Goal: Navigation & Orientation: Understand site structure

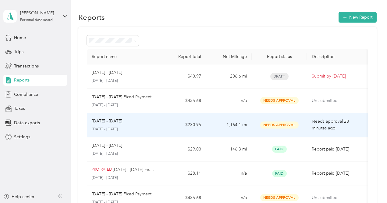
scroll to position [12, 0]
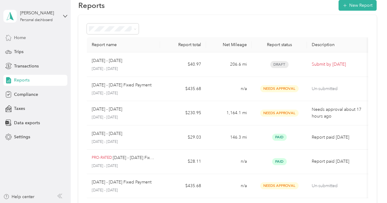
click at [22, 36] on span "Home" at bounding box center [20, 37] width 12 height 6
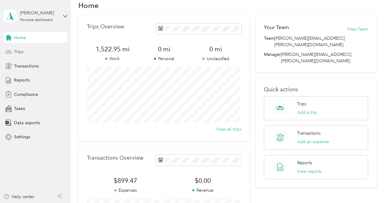
click at [20, 51] on span "Trips" at bounding box center [18, 52] width 9 height 6
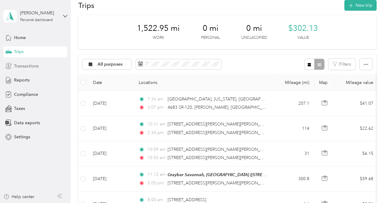
click at [21, 66] on span "Transactions" at bounding box center [26, 66] width 25 height 6
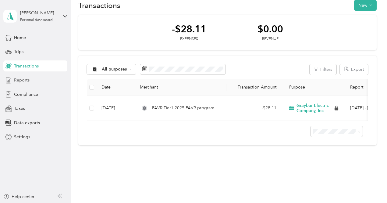
click at [22, 80] on span "Reports" at bounding box center [22, 80] width 16 height 6
